Goal: Find contact information: Find contact information

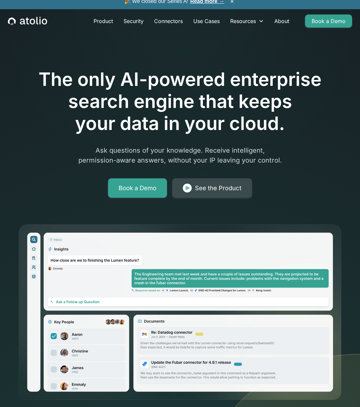
click at [228, 186] on div "See the Product" at bounding box center [218, 188] width 46 height 9
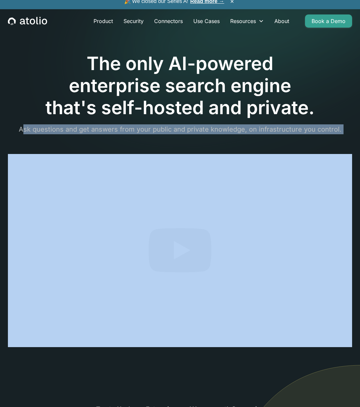
drag, startPoint x: 25, startPoint y: 128, endPoint x: 154, endPoint y: 134, distance: 128.6
click at [154, 134] on div "The only AI-powered enterprise search engine that's self-hosted and private. As…" at bounding box center [180, 201] width 344 height 297
click at [128, 131] on p "Ask questions and get answers from your public and private knowledge, on infras…" at bounding box center [180, 129] width 344 height 10
drag, startPoint x: 141, startPoint y: 128, endPoint x: 334, endPoint y: 142, distance: 193.0
click at [334, 142] on div "The only AI-powered enterprise search engine that's self-hosted and private. As…" at bounding box center [180, 201] width 344 height 297
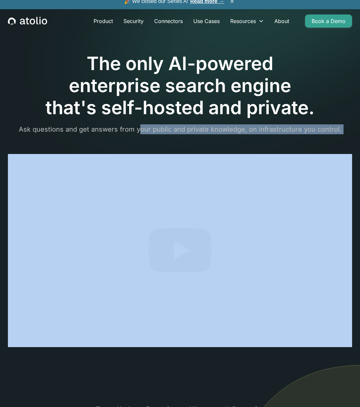
click at [334, 127] on p "Ask questions and get answers from your public and private knowledge, on infras…" at bounding box center [180, 129] width 344 height 10
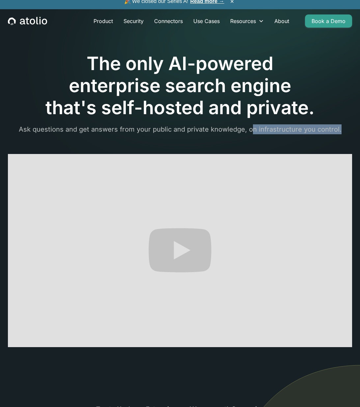
drag, startPoint x: 254, startPoint y: 128, endPoint x: 346, endPoint y: 129, distance: 92.5
click at [346, 129] on p "Ask questions and get answers from your public and private knowledge, on infras…" at bounding box center [180, 129] width 344 height 10
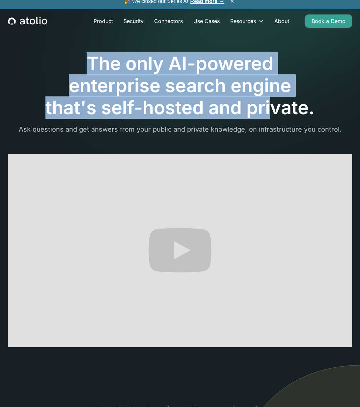
drag, startPoint x: 167, startPoint y: 71, endPoint x: 271, endPoint y: 114, distance: 112.4
click at [271, 114] on h1 "The only AI-powered enterprise search engine that's self-hosted and private." at bounding box center [180, 86] width 344 height 67
click at [196, 104] on h1 "The only AI-powered enterprise search engine that's self-hosted and private." at bounding box center [180, 86] width 344 height 67
drag, startPoint x: 312, startPoint y: 111, endPoint x: 65, endPoint y: 51, distance: 254.7
click at [65, 51] on section "The only AI-powered enterprise search engine that's self-hosted and private. As…" at bounding box center [180, 253] width 360 height 506
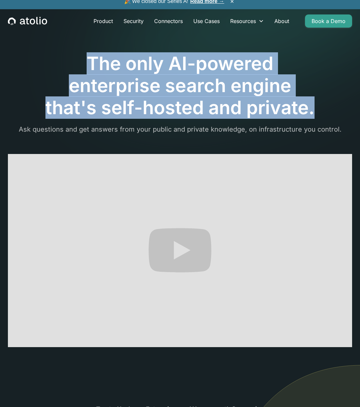
click at [121, 68] on h1 "The only AI-powered enterprise search engine that's self-hosted and private." at bounding box center [180, 86] width 344 height 67
drag, startPoint x: 86, startPoint y: 65, endPoint x: 285, endPoint y: 105, distance: 202.9
click at [285, 105] on h1 "The only AI-powered enterprise search engine that's self-hosted and private." at bounding box center [180, 86] width 344 height 67
click at [275, 109] on h1 "The only AI-powered enterprise search engine that's self-hosted and private." at bounding box center [180, 86] width 344 height 67
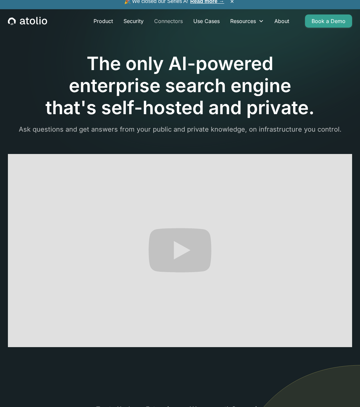
click at [174, 20] on link "Connectors" at bounding box center [168, 20] width 39 height 13
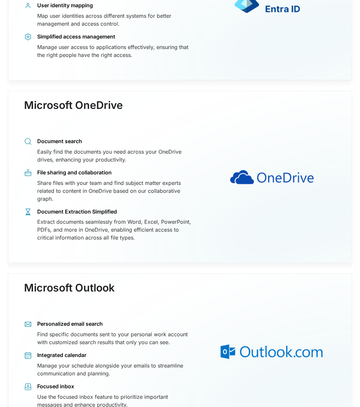
scroll to position [3687, 0]
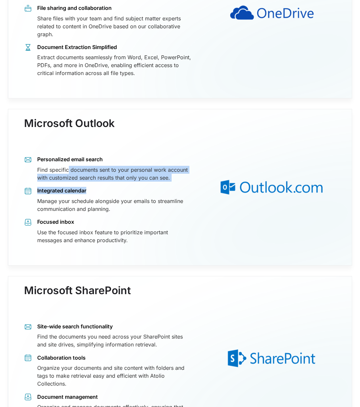
drag, startPoint x: 69, startPoint y: 149, endPoint x: 158, endPoint y: 155, distance: 89.4
click at [185, 169] on div "Personalized email search Find specific documents sent to your personal work ac…" at bounding box center [108, 200] width 169 height 88
click at [156, 166] on div "Find specific documents sent to your personal work account with customized sear…" at bounding box center [115, 174] width 156 height 16
drag, startPoint x: 106, startPoint y: 145, endPoint x: 180, endPoint y: 158, distance: 75.5
click at [180, 166] on div "Find specific documents sent to your personal work account with customized sear…" at bounding box center [115, 174] width 156 height 16
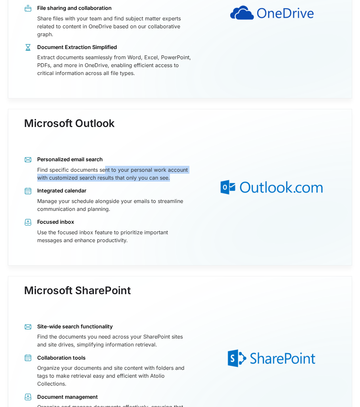
click at [73, 166] on div "Find specific documents sent to your personal work account with customized sear…" at bounding box center [115, 174] width 156 height 16
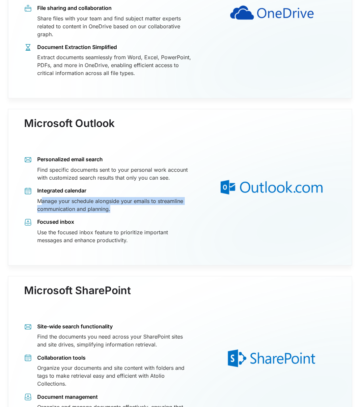
drag, startPoint x: 50, startPoint y: 177, endPoint x: 116, endPoint y: 191, distance: 67.0
click at [116, 191] on div "Personalized email search Find specific documents sent to your personal work ac…" at bounding box center [108, 200] width 169 height 88
click at [109, 197] on div "Manage your schedule alongside your emails to streamline communication and plan…" at bounding box center [115, 205] width 156 height 16
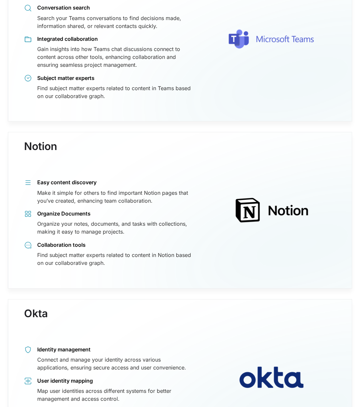
scroll to position [4379, 0]
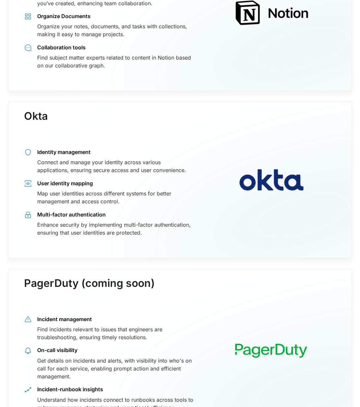
click at [204, 227] on div "Okta Identity management Connect and manage your identity across various applic…" at bounding box center [180, 180] width 344 height 157
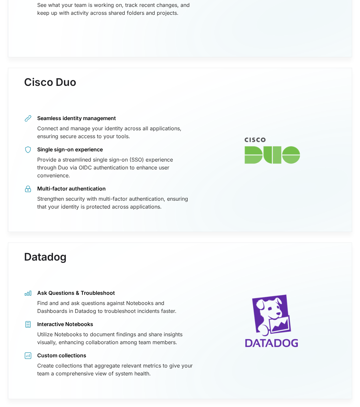
scroll to position [0, 0]
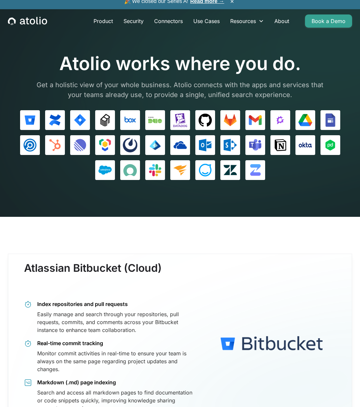
drag, startPoint x: 161, startPoint y: 264, endPoint x: 139, endPoint y: 59, distance: 206.3
click at [199, 23] on link "Use Cases" at bounding box center [206, 20] width 37 height 13
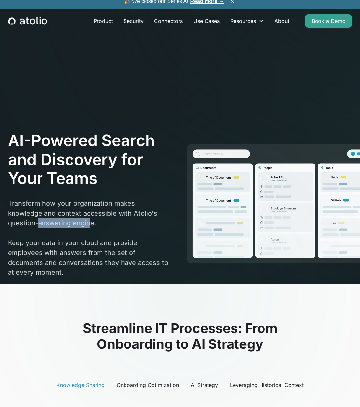
drag, startPoint x: 39, startPoint y: 225, endPoint x: 92, endPoint y: 226, distance: 53.3
click at [92, 226] on p "Transform how your organization makes knowledge and context accessible with Ato…" at bounding box center [89, 238] width 163 height 79
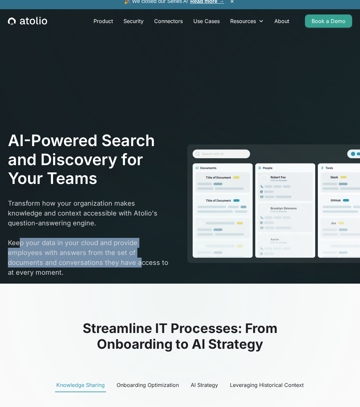
drag, startPoint x: 22, startPoint y: 243, endPoint x: 141, endPoint y: 267, distance: 121.6
click at [141, 267] on p "Transform how your organization makes knowledge and context accessible with Ato…" at bounding box center [89, 238] width 163 height 79
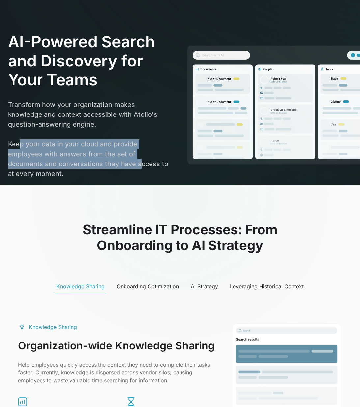
scroll to position [132, 0]
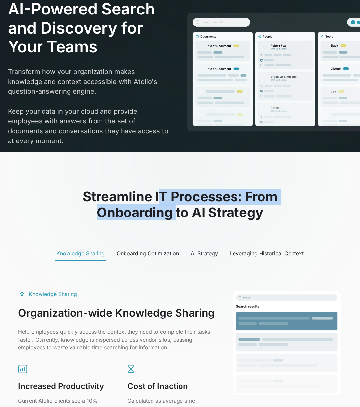
drag, startPoint x: 159, startPoint y: 196, endPoint x: 176, endPoint y: 210, distance: 21.8
click at [176, 210] on h2 "Streamline IT Processes: From Onboarding to AI Strategy" at bounding box center [180, 205] width 324 height 32
click at [197, 208] on h2 "Streamline IT Processes: From Onboarding to AI Strategy" at bounding box center [180, 205] width 324 height 32
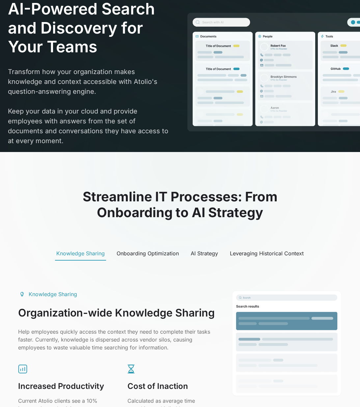
scroll to position [362, 0]
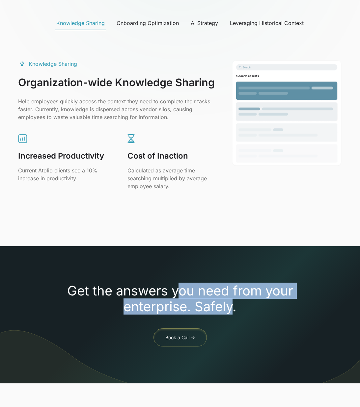
drag, startPoint x: 176, startPoint y: 290, endPoint x: 234, endPoint y: 310, distance: 60.8
click at [234, 310] on h2 "Get the answers you need from your enterprise. Safely." at bounding box center [180, 299] width 226 height 32
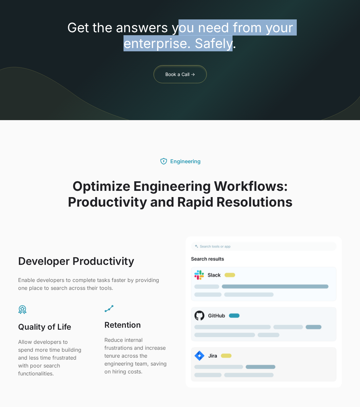
scroll to position [922, 0]
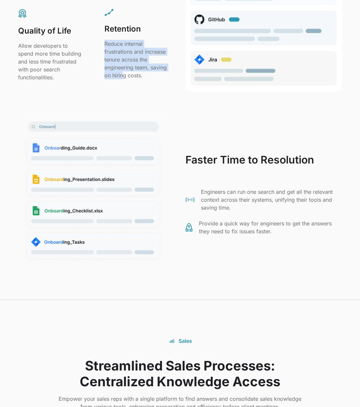
drag, startPoint x: 106, startPoint y: 44, endPoint x: 124, endPoint y: 73, distance: 34.1
click at [124, 73] on p "Reduce internal frustrations and increase tenure across the engineering team, s…" at bounding box center [136, 60] width 65 height 40
click at [126, 59] on p "Reduce internal frustrations and increase tenure across the engineering team, s…" at bounding box center [136, 60] width 65 height 40
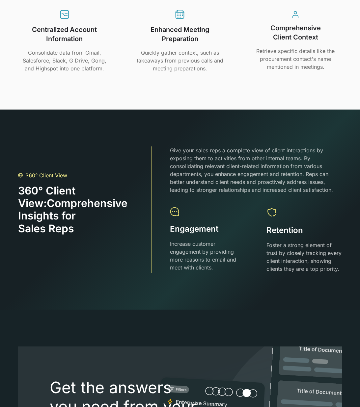
scroll to position [1580, 0]
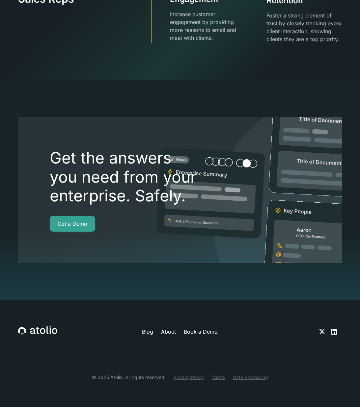
click at [170, 329] on link "About" at bounding box center [168, 332] width 15 height 8
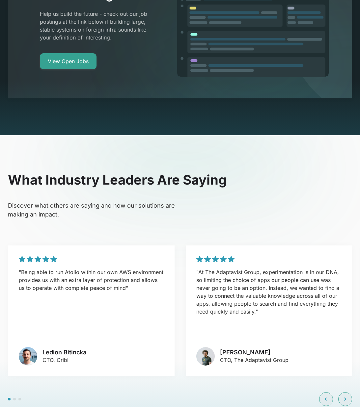
scroll to position [1576, 0]
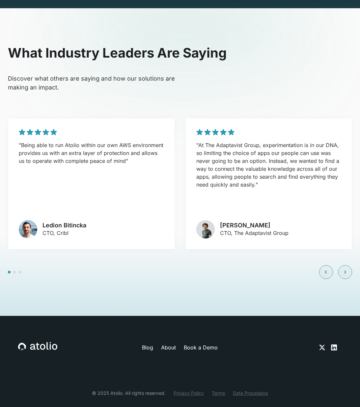
click at [187, 390] on link "Privacy Policy" at bounding box center [189, 393] width 30 height 7
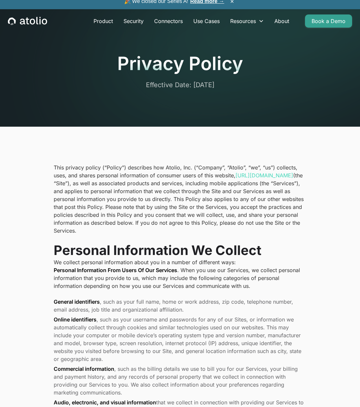
click at [118, 314] on li "General identifiers , such as your full name, home or work address, zip code, t…" at bounding box center [180, 306] width 253 height 16
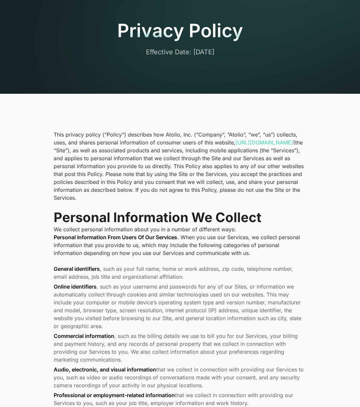
click at [124, 141] on p "This privacy policy (“Policy”) describes how Atolio, Inc. (“Company”, “Atolio”,…" at bounding box center [180, 166] width 253 height 71
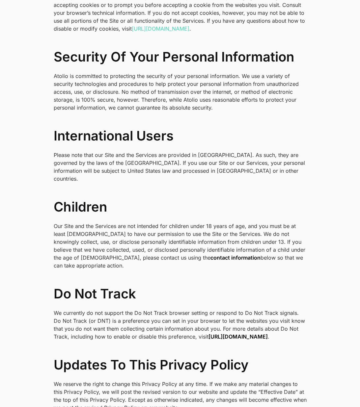
scroll to position [2071, 0]
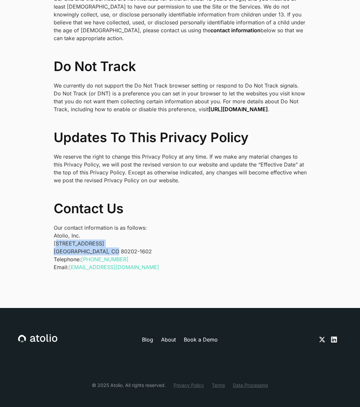
drag, startPoint x: 55, startPoint y: 235, endPoint x: 114, endPoint y: 243, distance: 59.8
click at [114, 243] on p "Atolio, Inc. [STREET_ADDRESS]" at bounding box center [180, 244] width 253 height 24
click at [55, 237] on p "Atolio, Inc. [STREET_ADDRESS]" at bounding box center [180, 244] width 253 height 24
drag, startPoint x: 53, startPoint y: 237, endPoint x: 115, endPoint y: 244, distance: 62.6
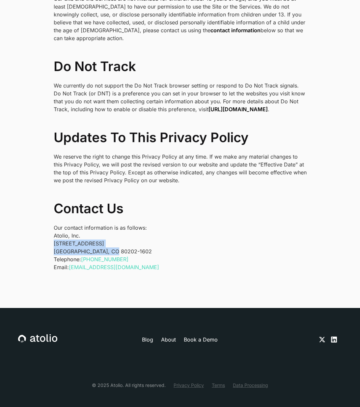
copy p "[STREET_ADDRESS]"
click at [95, 236] on p "Atolio, Inc. [STREET_ADDRESS]" at bounding box center [180, 244] width 253 height 24
drag, startPoint x: 55, startPoint y: 233, endPoint x: 116, endPoint y: 247, distance: 63.1
click at [117, 246] on p "Atolio, Inc. [STREET_ADDRESS]" at bounding box center [180, 244] width 253 height 24
copy p "[STREET_ADDRESS]"
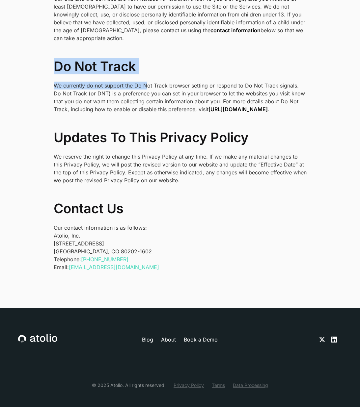
drag, startPoint x: 50, startPoint y: 55, endPoint x: 145, endPoint y: 70, distance: 96.0
click at [122, 59] on h3 "Do Not Track" at bounding box center [180, 67] width 253 height 16
